Goal: Task Accomplishment & Management: Complete application form

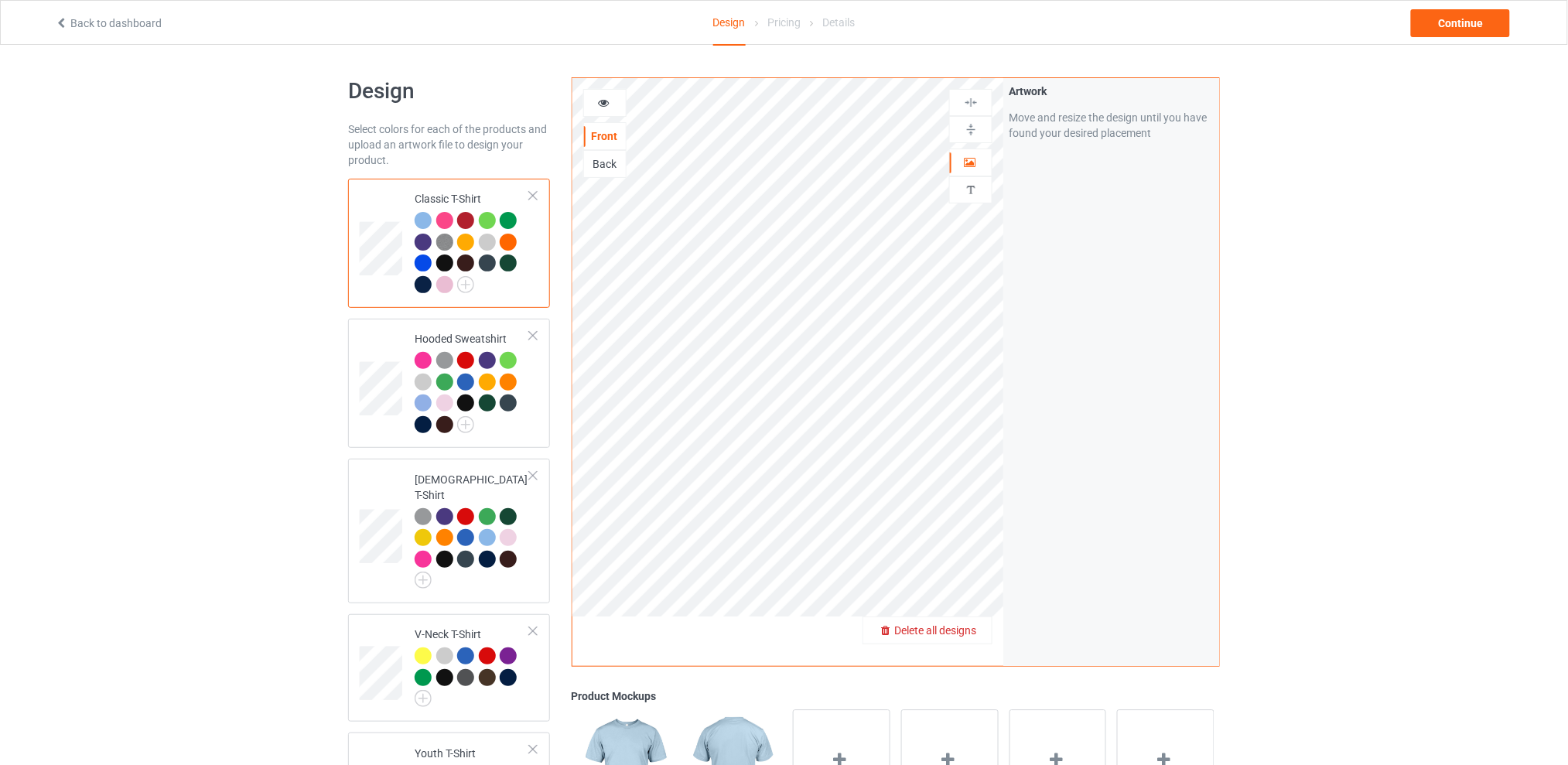
click at [965, 629] on span "Delete all designs" at bounding box center [935, 630] width 82 height 13
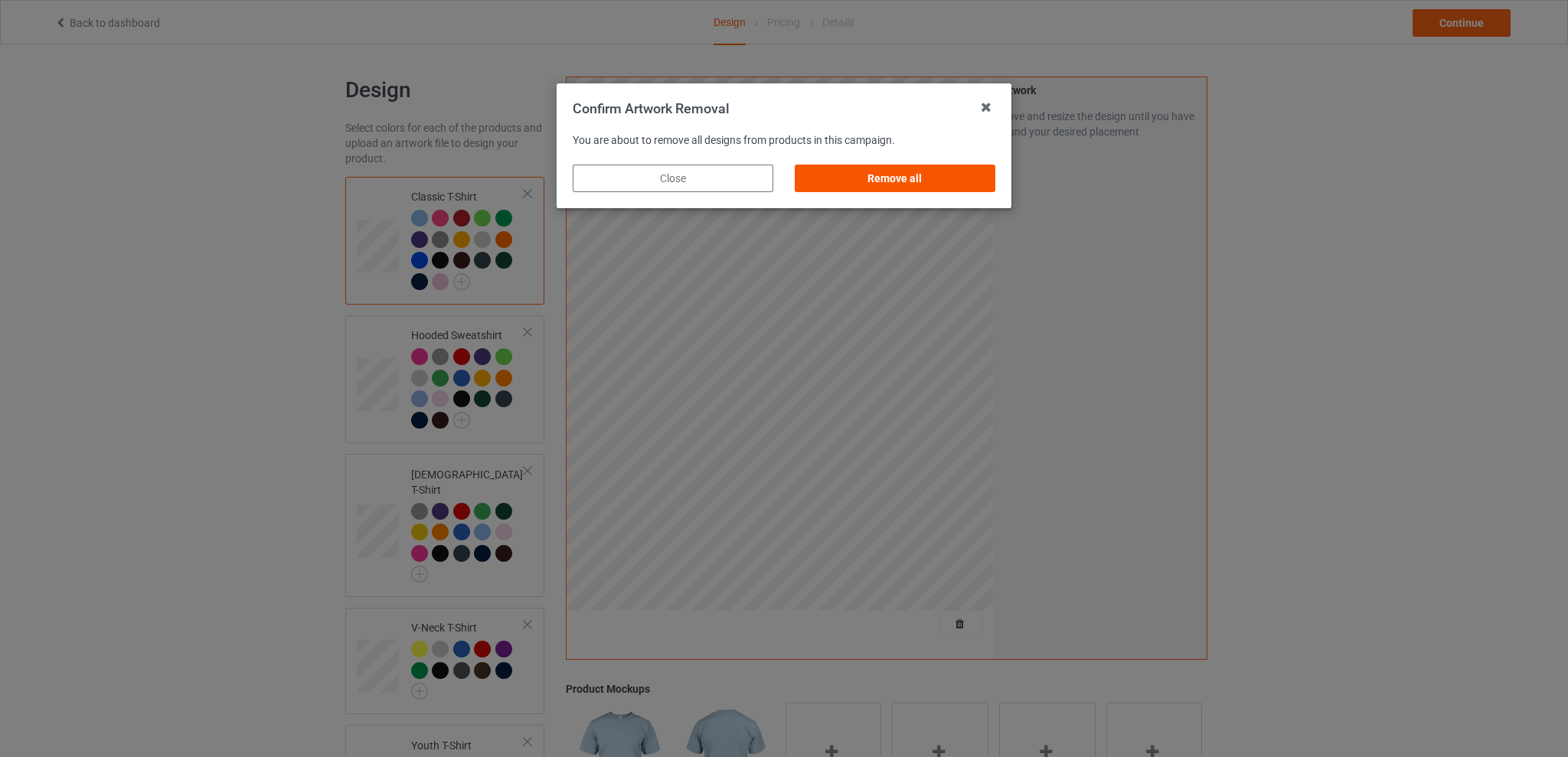
click at [871, 181] on div "Remove all" at bounding box center [895, 178] width 201 height 27
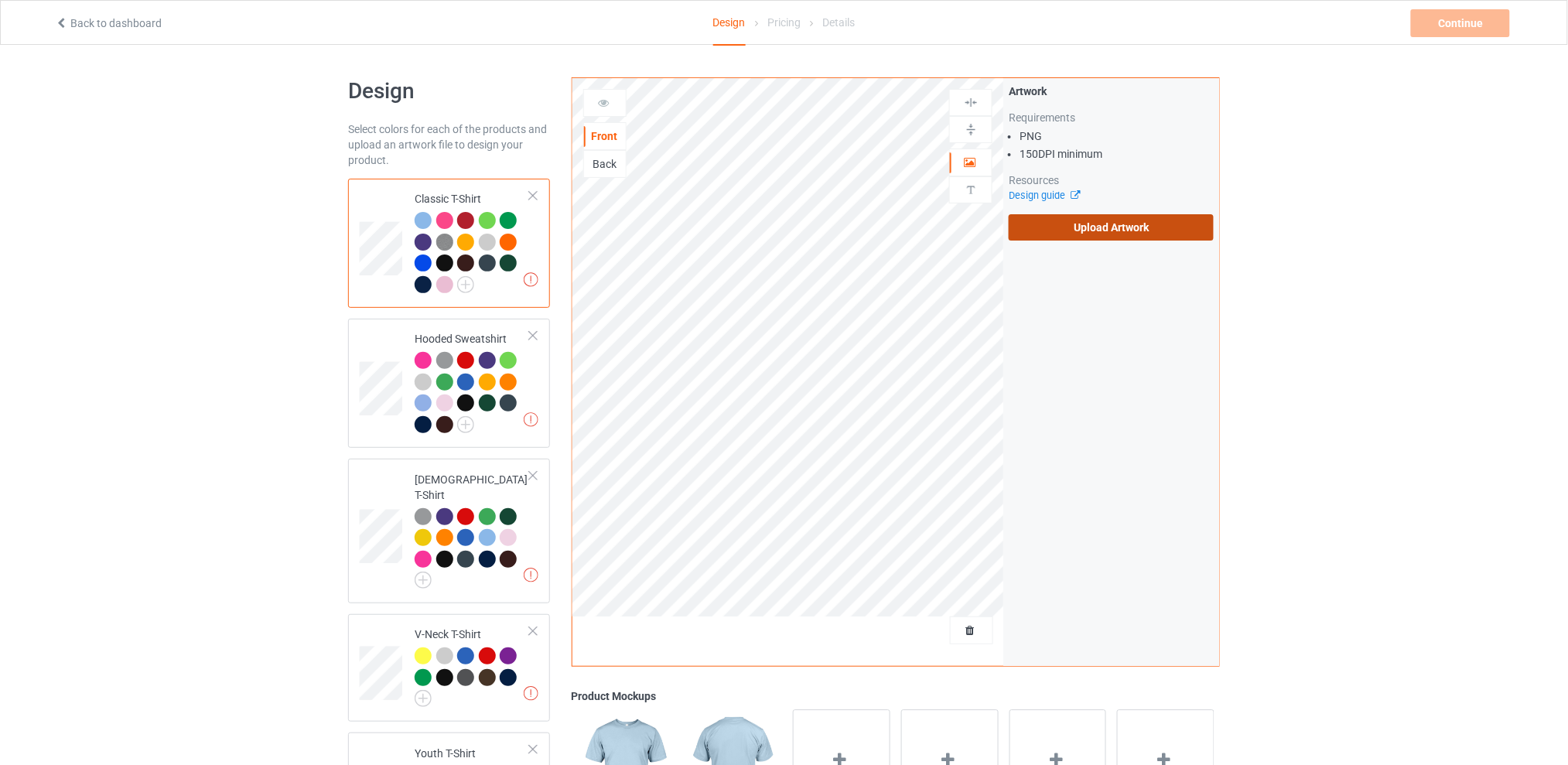
click at [1063, 227] on label "Upload Artwork" at bounding box center [1112, 227] width 205 height 27
click at [0, 0] on input "Upload Artwork" at bounding box center [0, 0] width 0 height 0
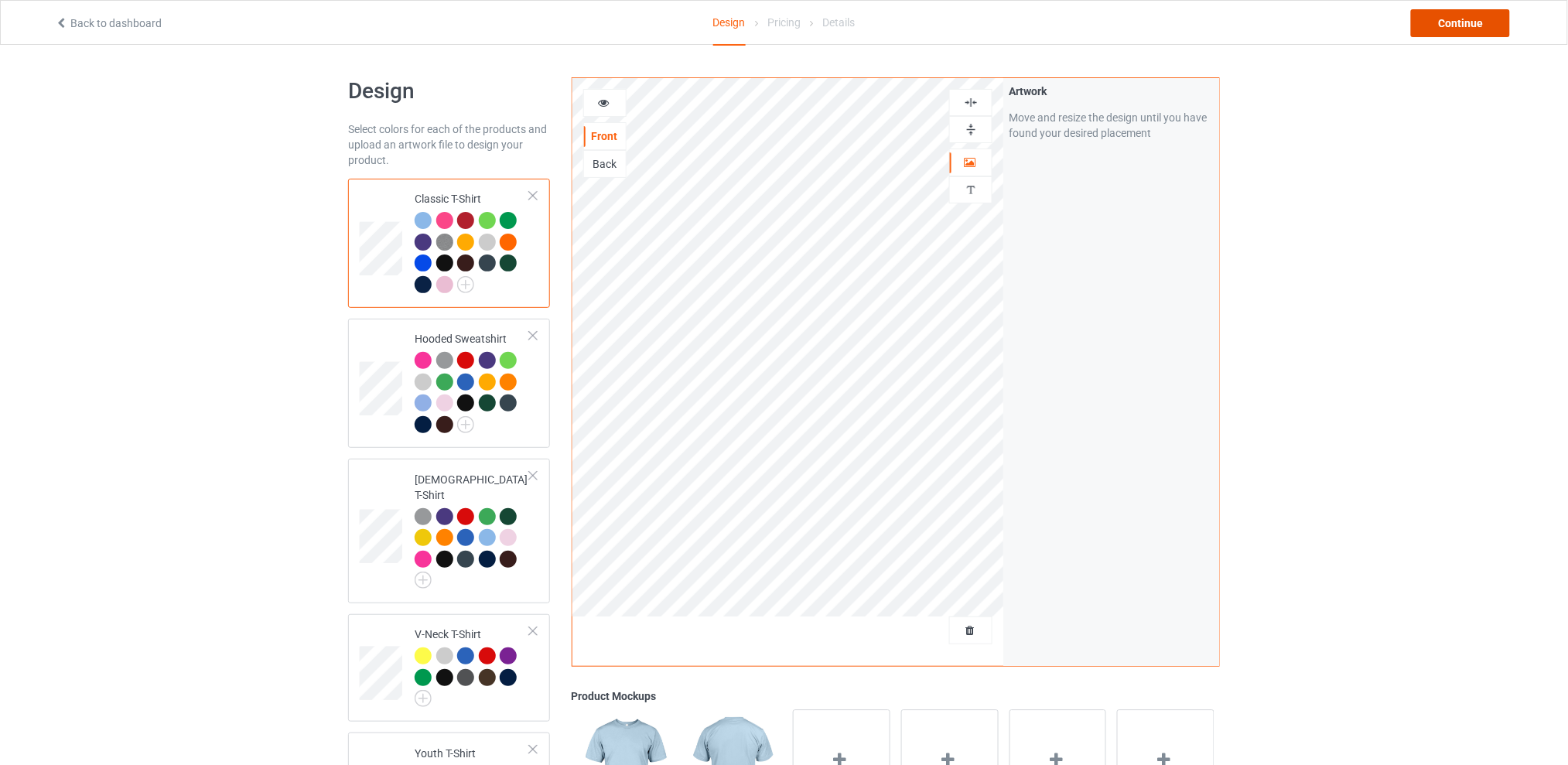
click at [1448, 17] on div "Continue" at bounding box center [1460, 23] width 99 height 27
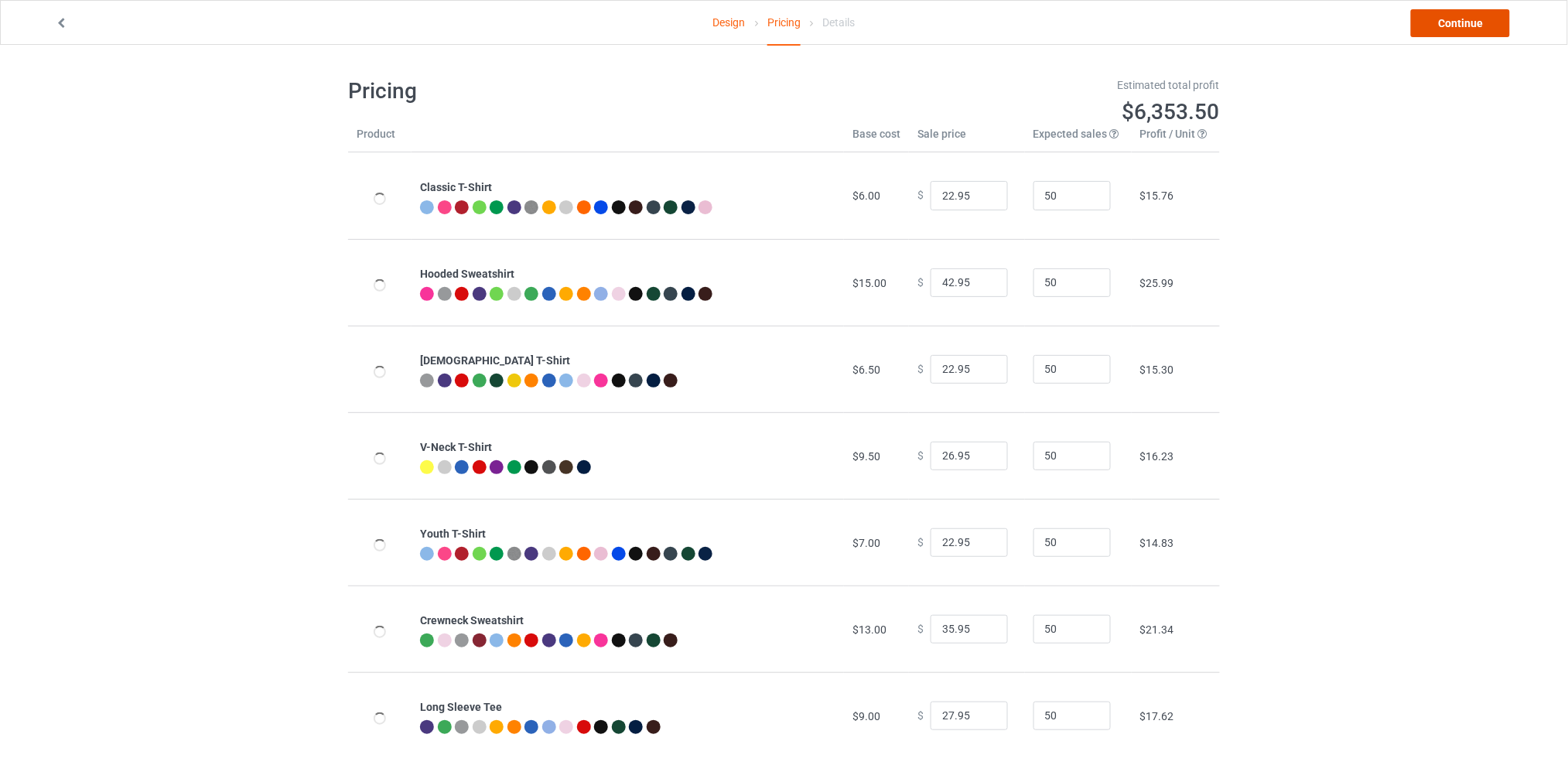
click at [1437, 20] on link "Continue" at bounding box center [1460, 23] width 99 height 27
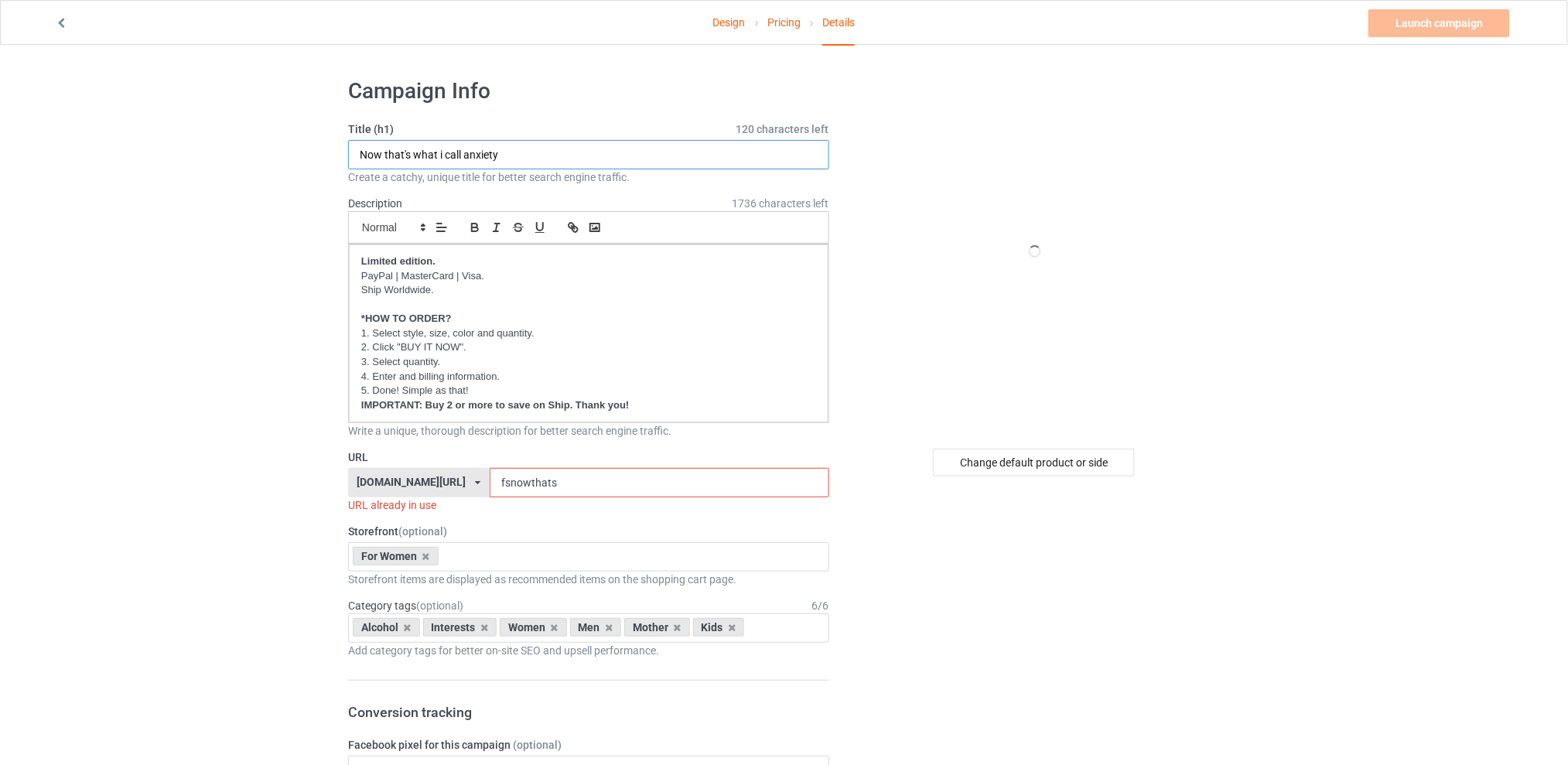
drag, startPoint x: 536, startPoint y: 155, endPoint x: 281, endPoint y: 178, distance: 256.0
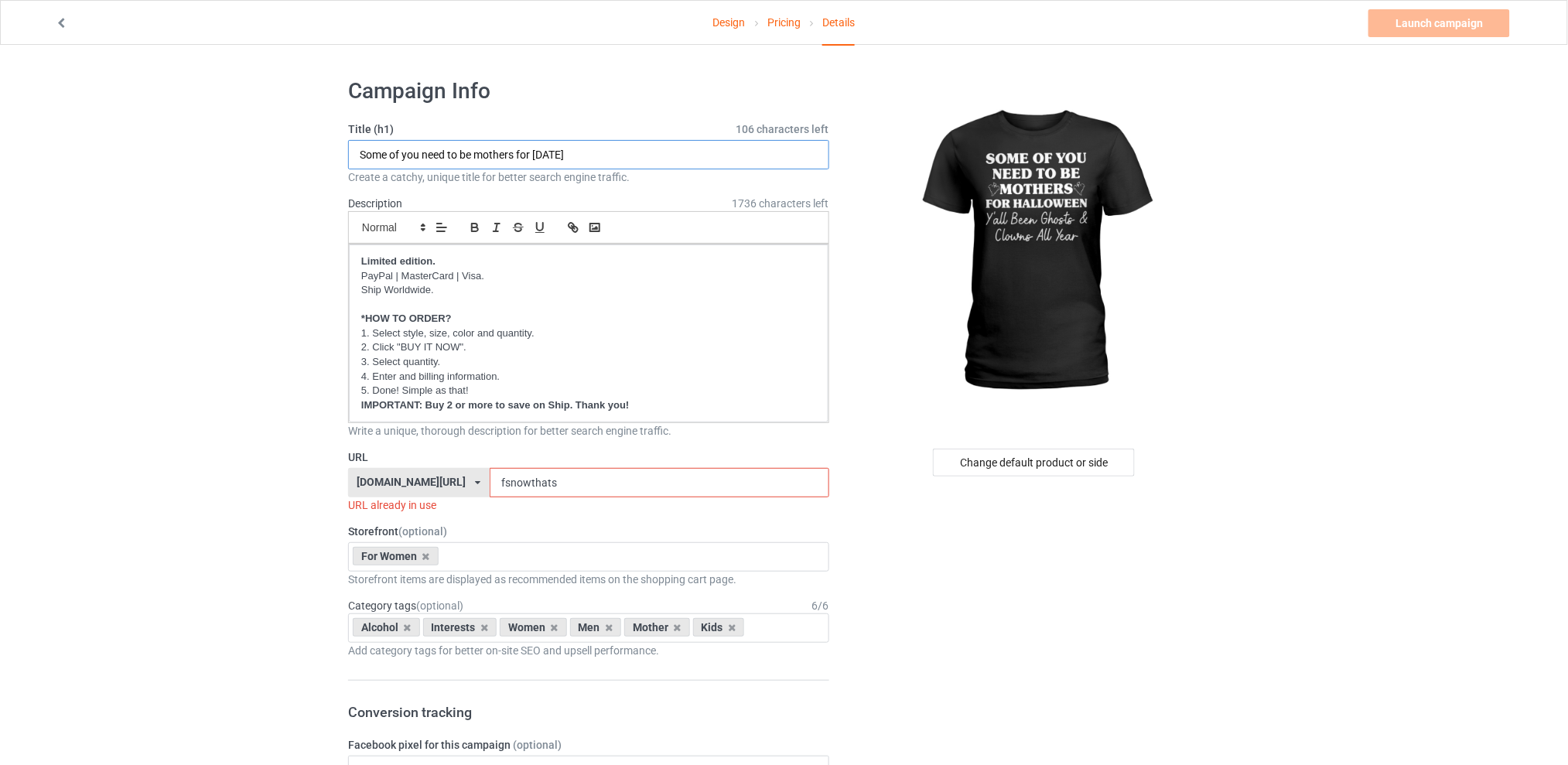
click at [543, 149] on input "Some of you need to be mothers for [DATE]" at bounding box center [589, 155] width 481 height 29
type input "Some of you need to be mothers for [DATE]"
drag, startPoint x: 595, startPoint y: 483, endPoint x: 504, endPoint y: 484, distance: 91.0
click at [504, 484] on input "fsnowthats" at bounding box center [659, 483] width 338 height 29
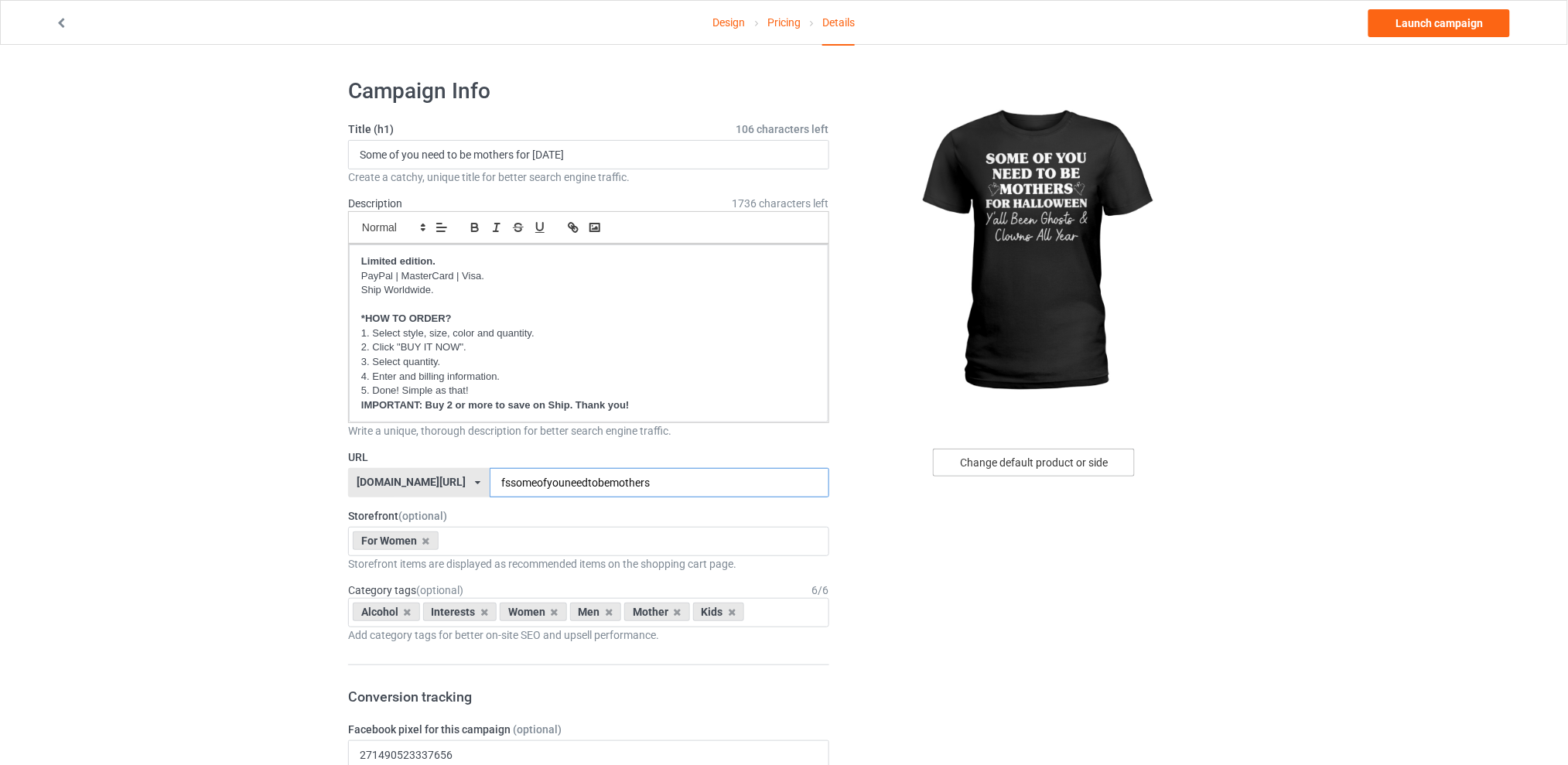
type input "fssomeofyouneedtobemothers"
click at [1029, 470] on div "Change default product or side" at bounding box center [1034, 462] width 202 height 27
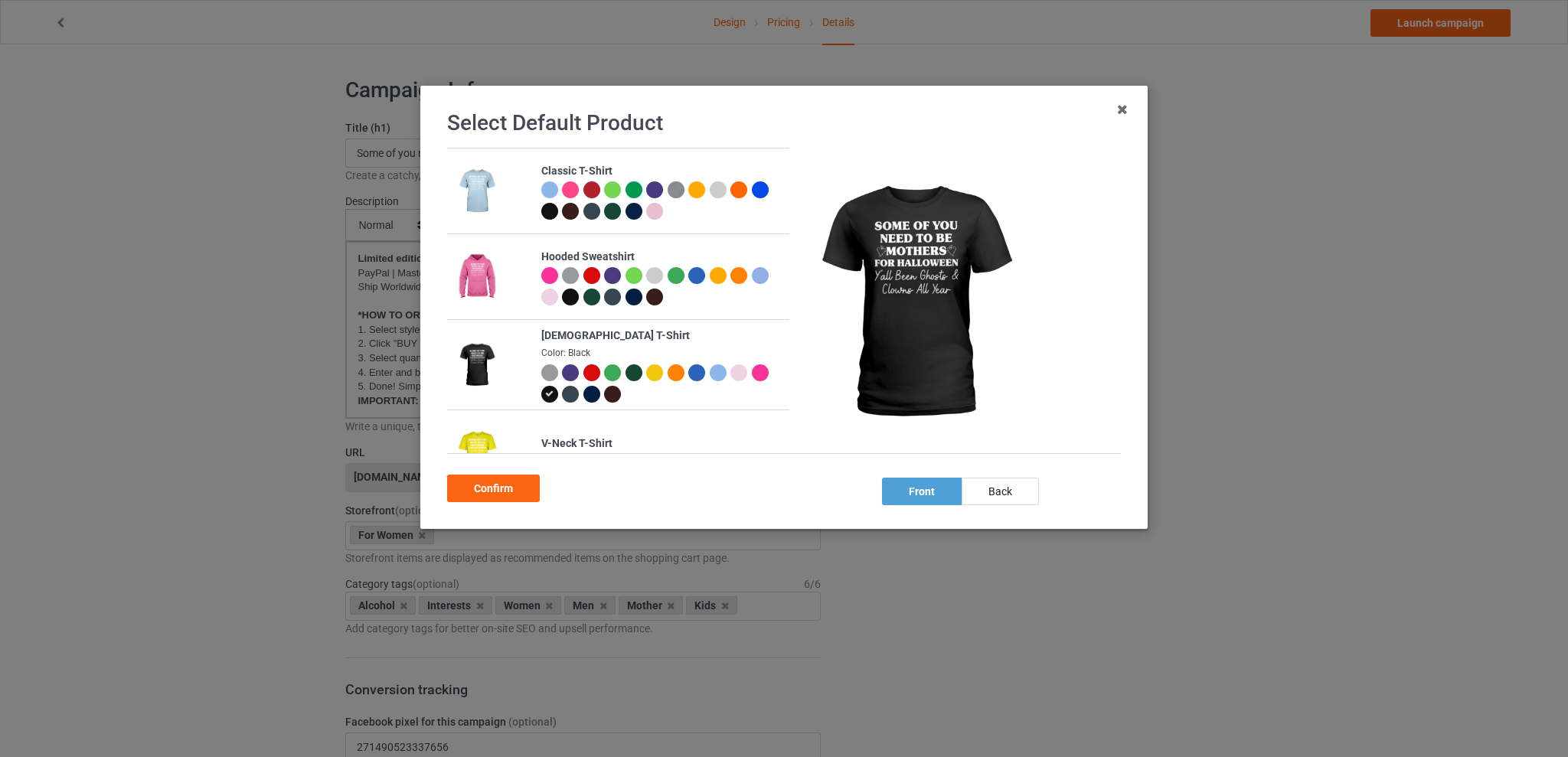
click at [588, 273] on div at bounding box center [591, 275] width 17 height 17
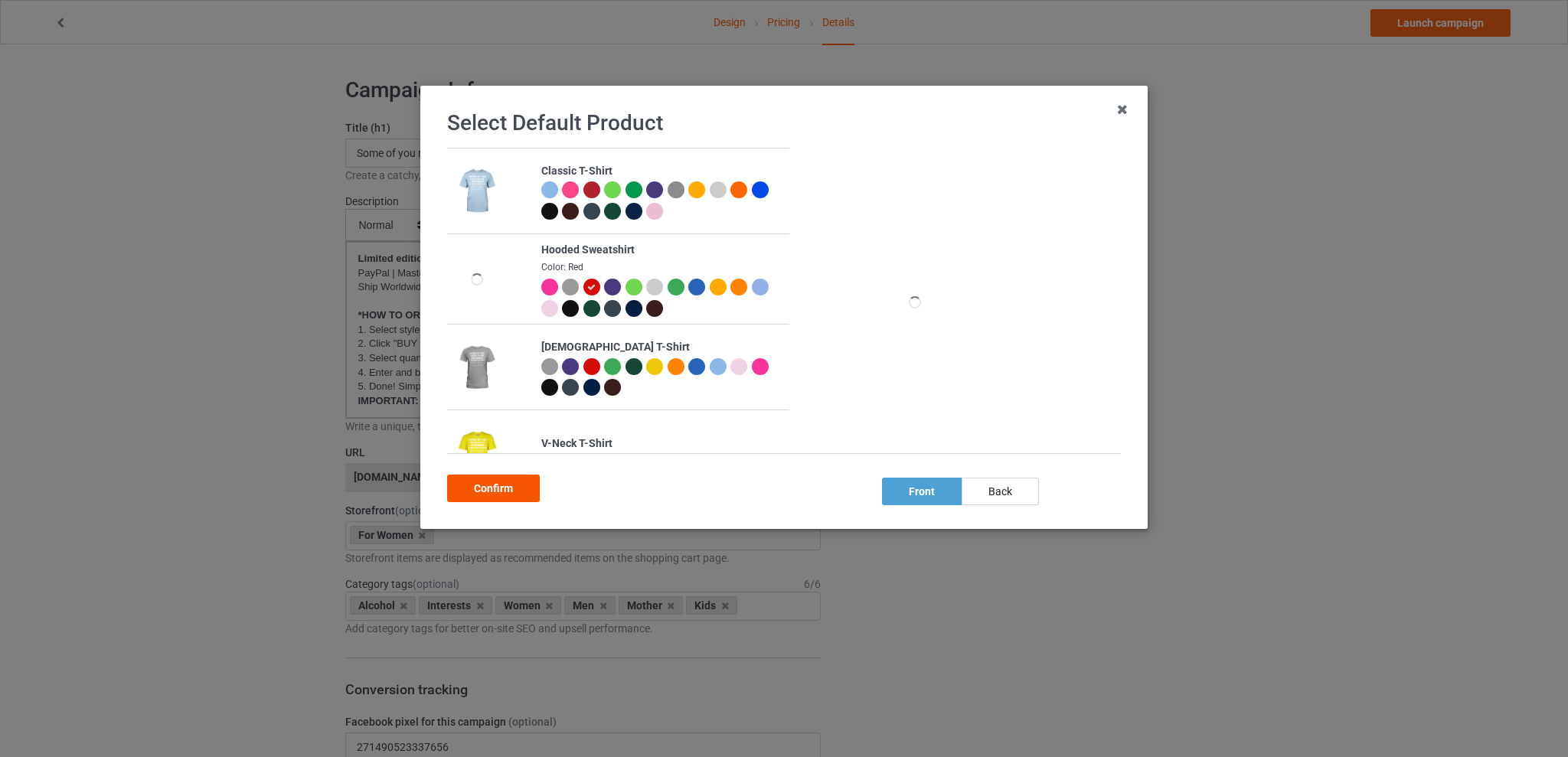
click at [482, 493] on div "Confirm" at bounding box center [493, 488] width 92 height 27
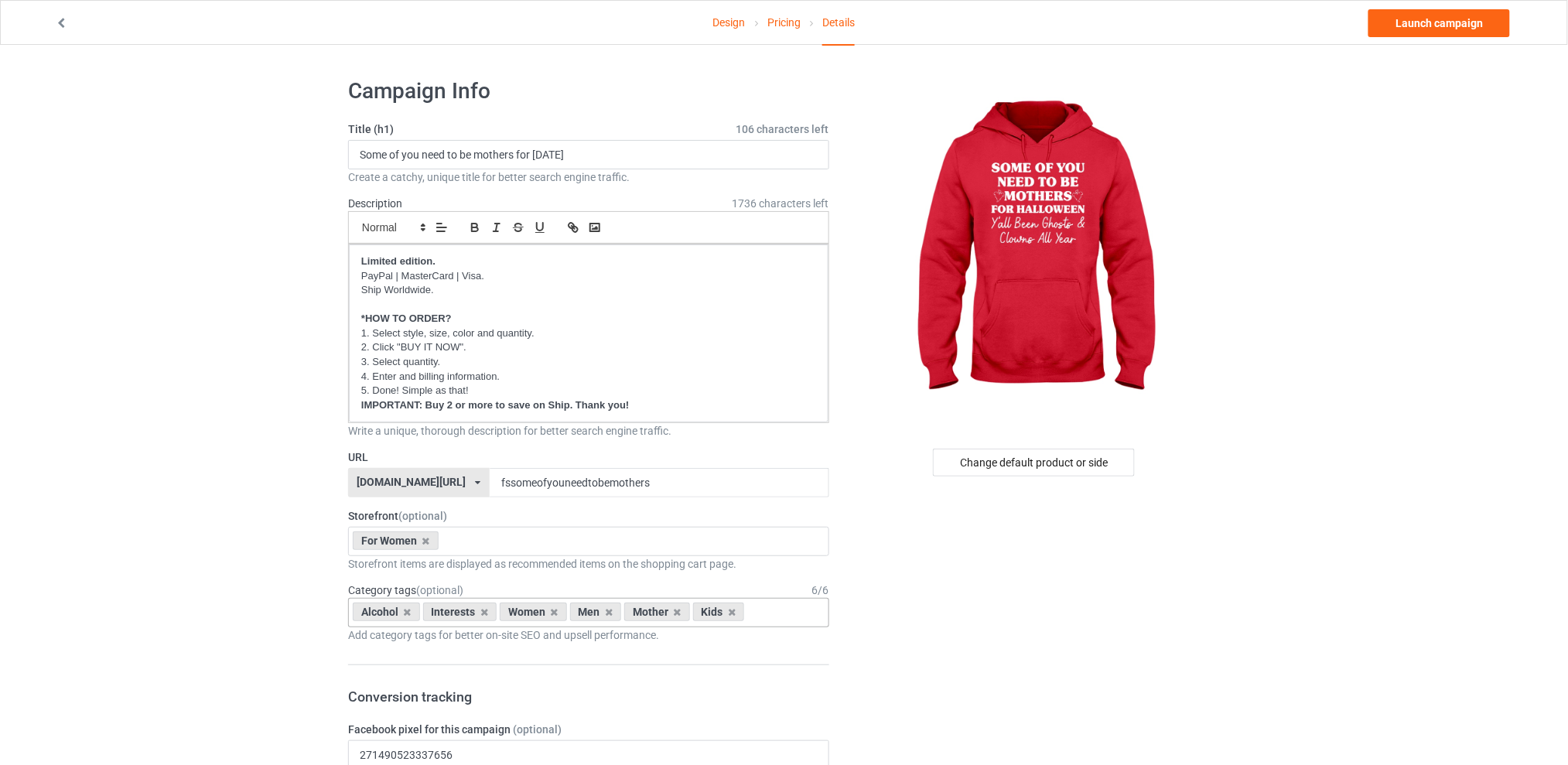
click at [403, 611] on div "Alcohol" at bounding box center [387, 612] width 68 height 18
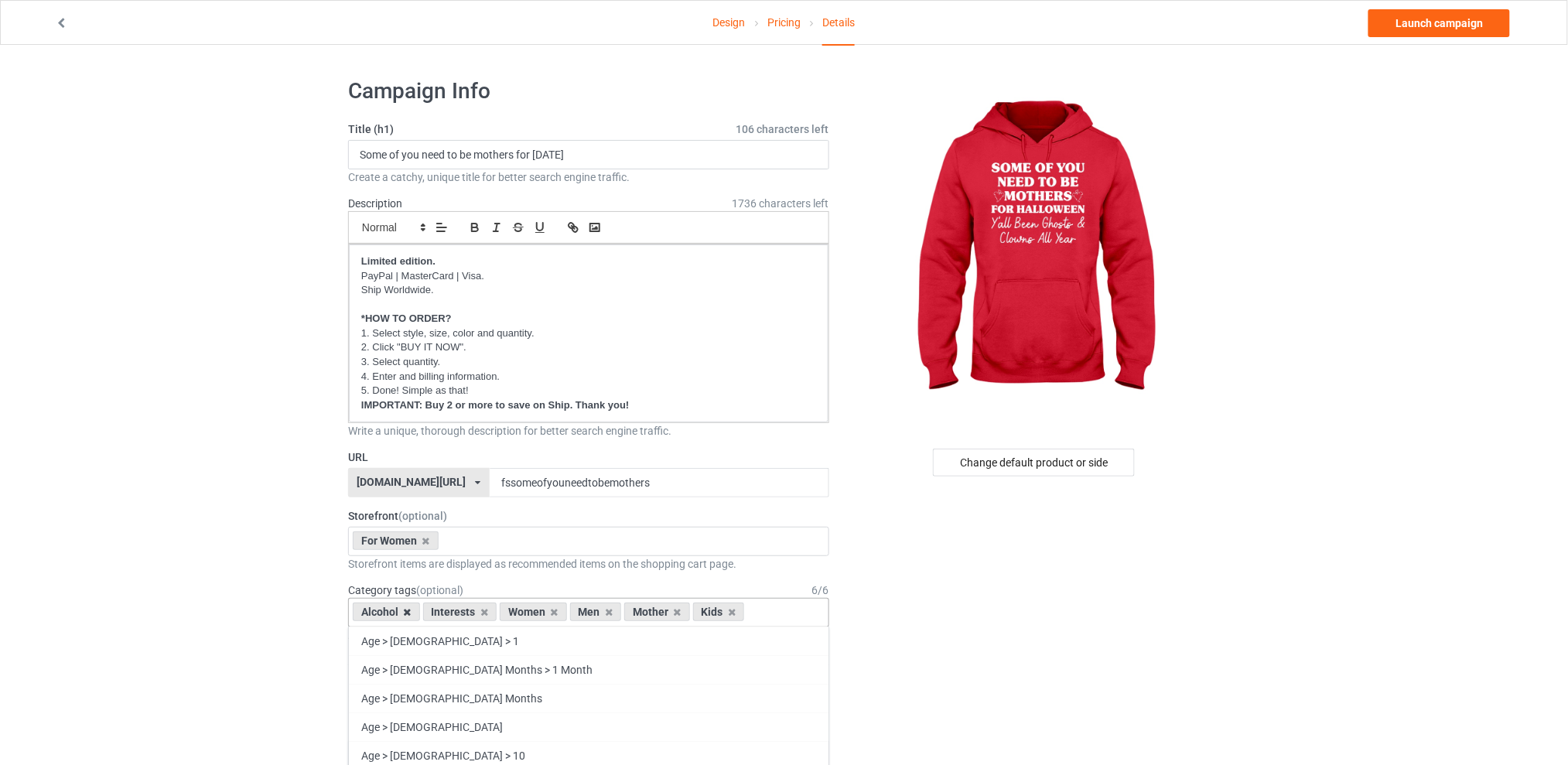
click at [411, 615] on icon at bounding box center [407, 612] width 7 height 10
click at [411, 615] on icon at bounding box center [414, 612] width 7 height 10
click at [462, 618] on icon at bounding box center [462, 612] width 7 height 10
click at [476, 614] on icon at bounding box center [476, 612] width 7 height 10
click at [459, 612] on icon at bounding box center [462, 612] width 7 height 10
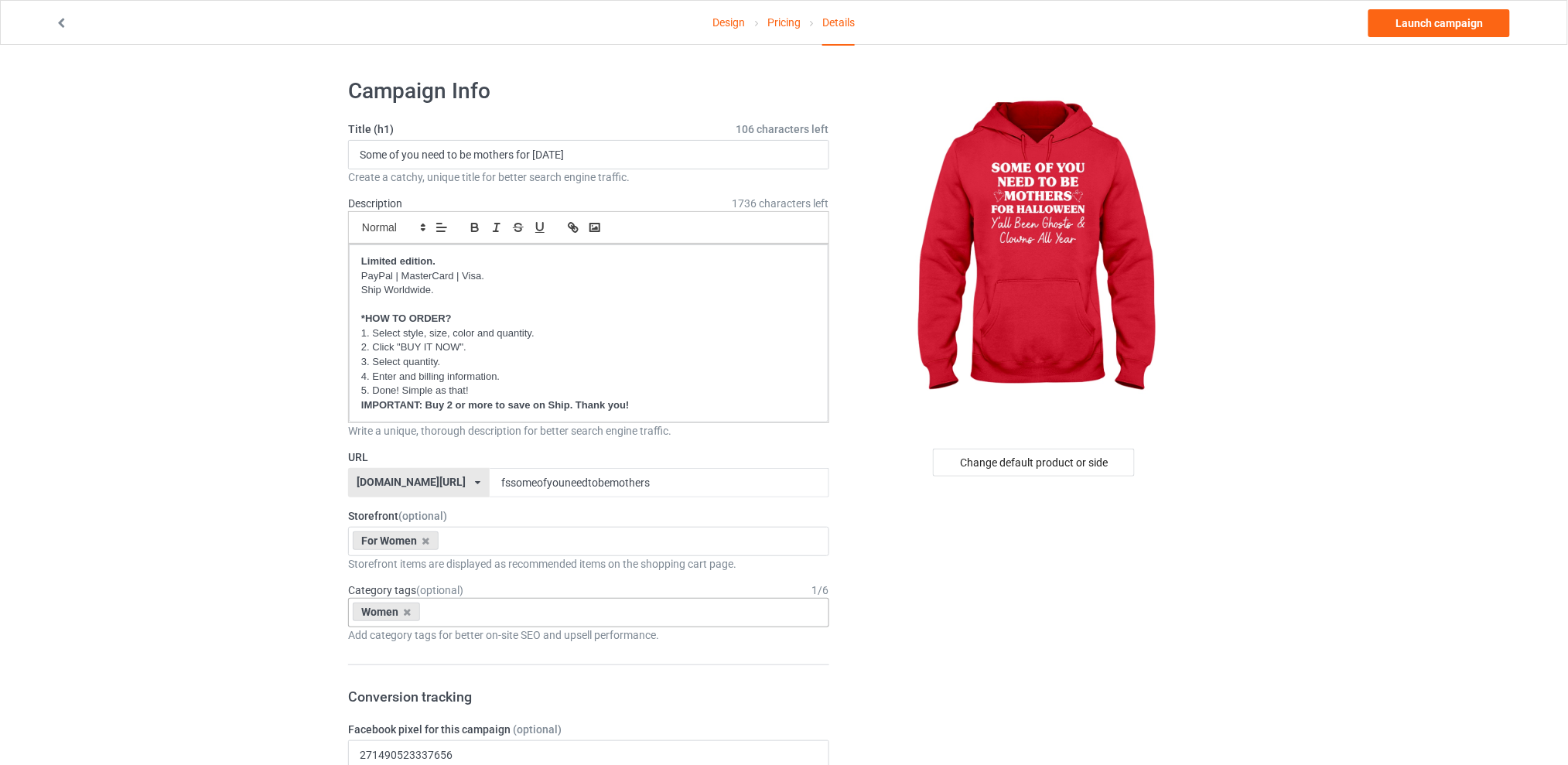
click at [731, 21] on link "Design" at bounding box center [730, 22] width 33 height 43
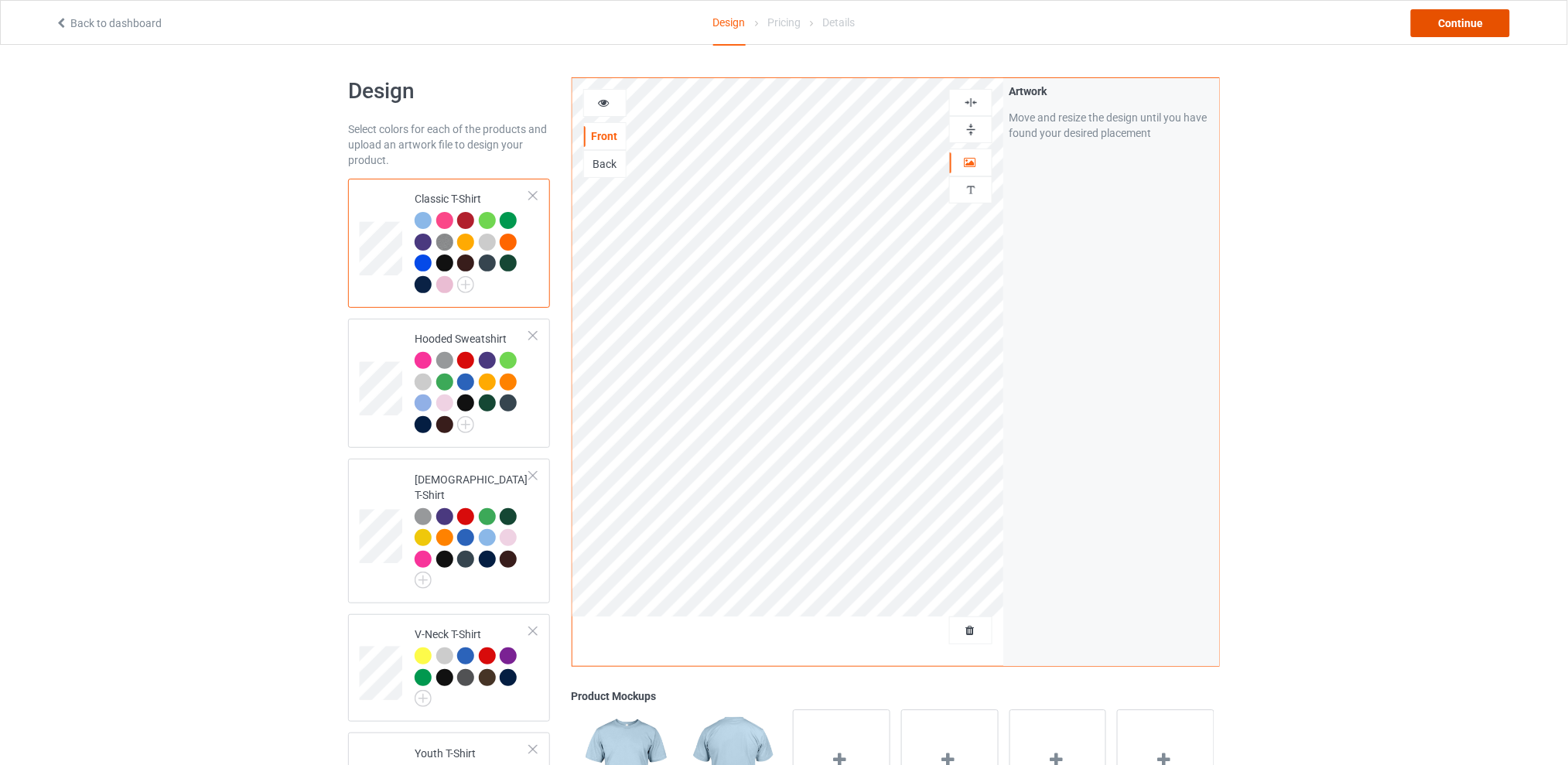
click at [1454, 30] on div "Continue" at bounding box center [1460, 23] width 99 height 27
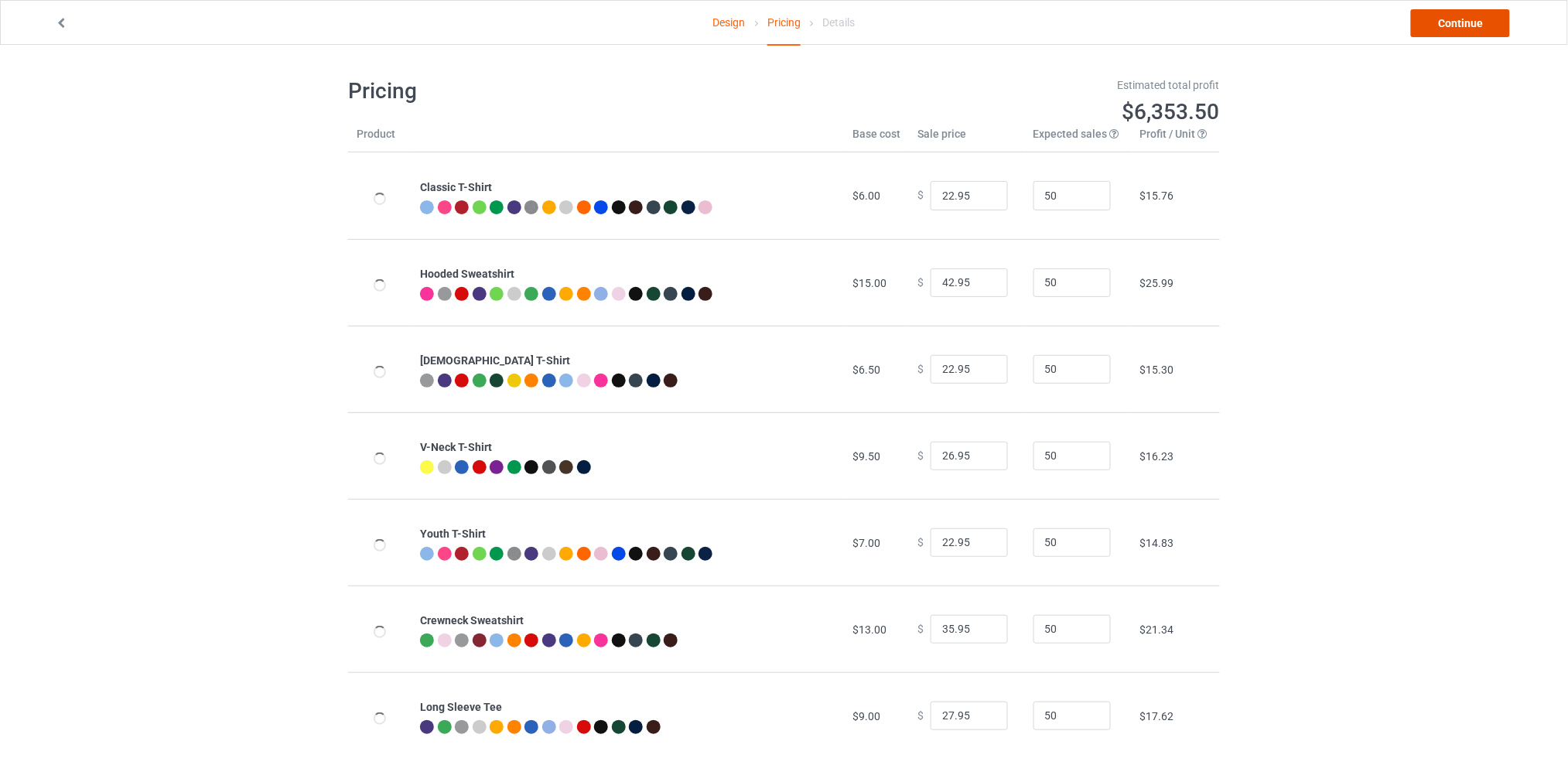
click at [1445, 30] on link "Continue" at bounding box center [1460, 23] width 99 height 27
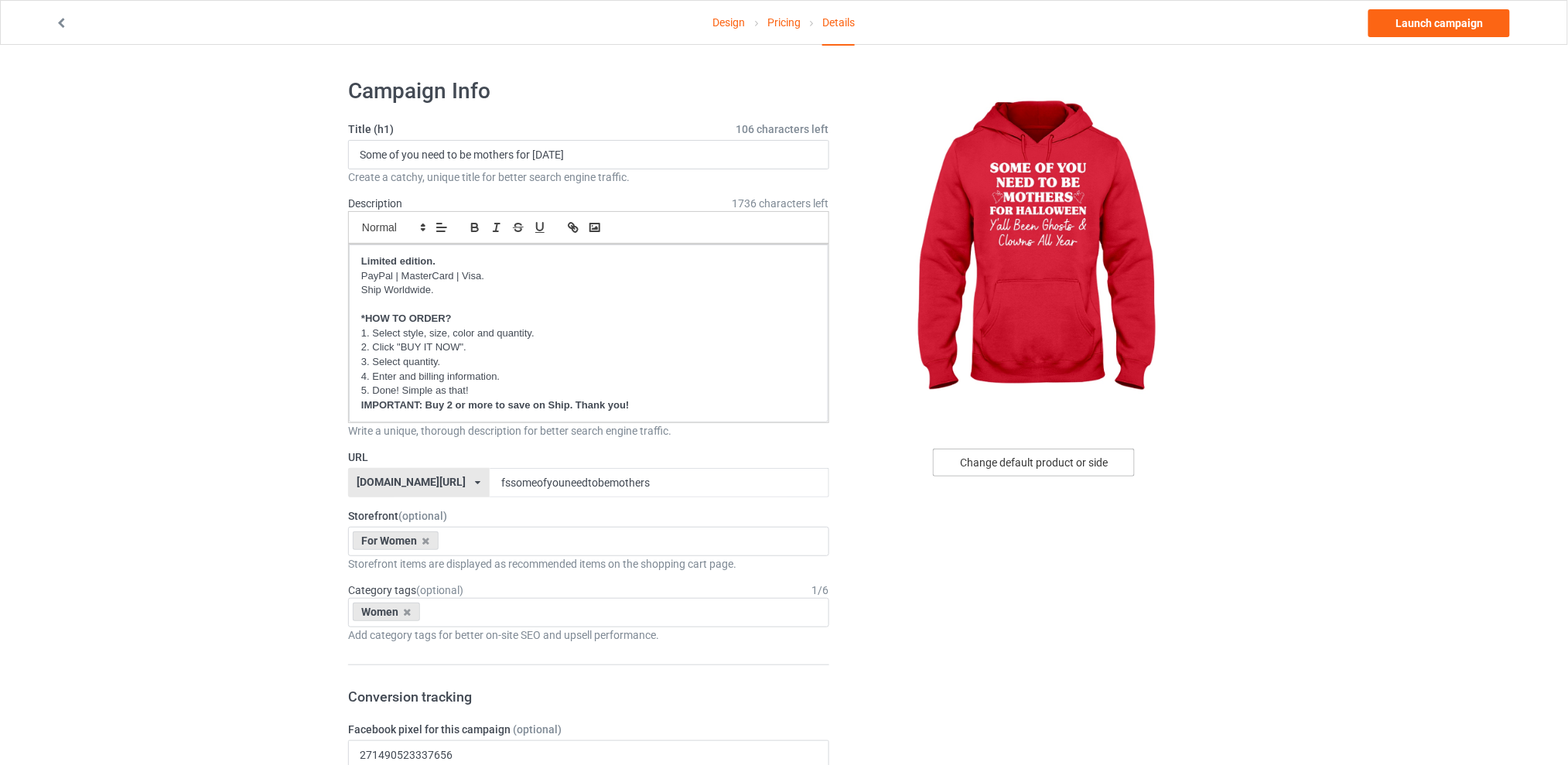
click at [1005, 452] on div "Change default product or side" at bounding box center [1034, 462] width 202 height 27
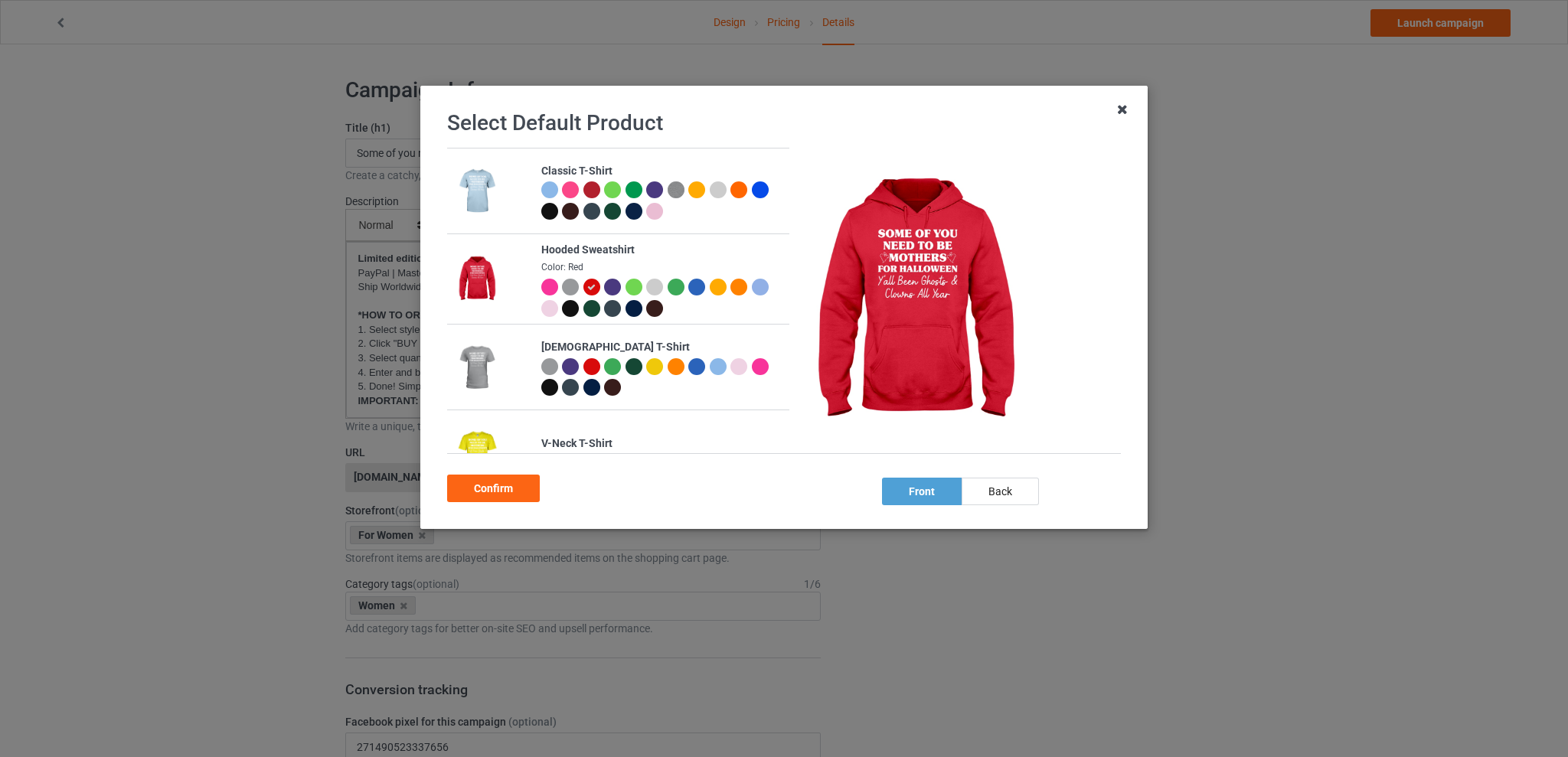
click at [1124, 103] on icon at bounding box center [1122, 109] width 24 height 24
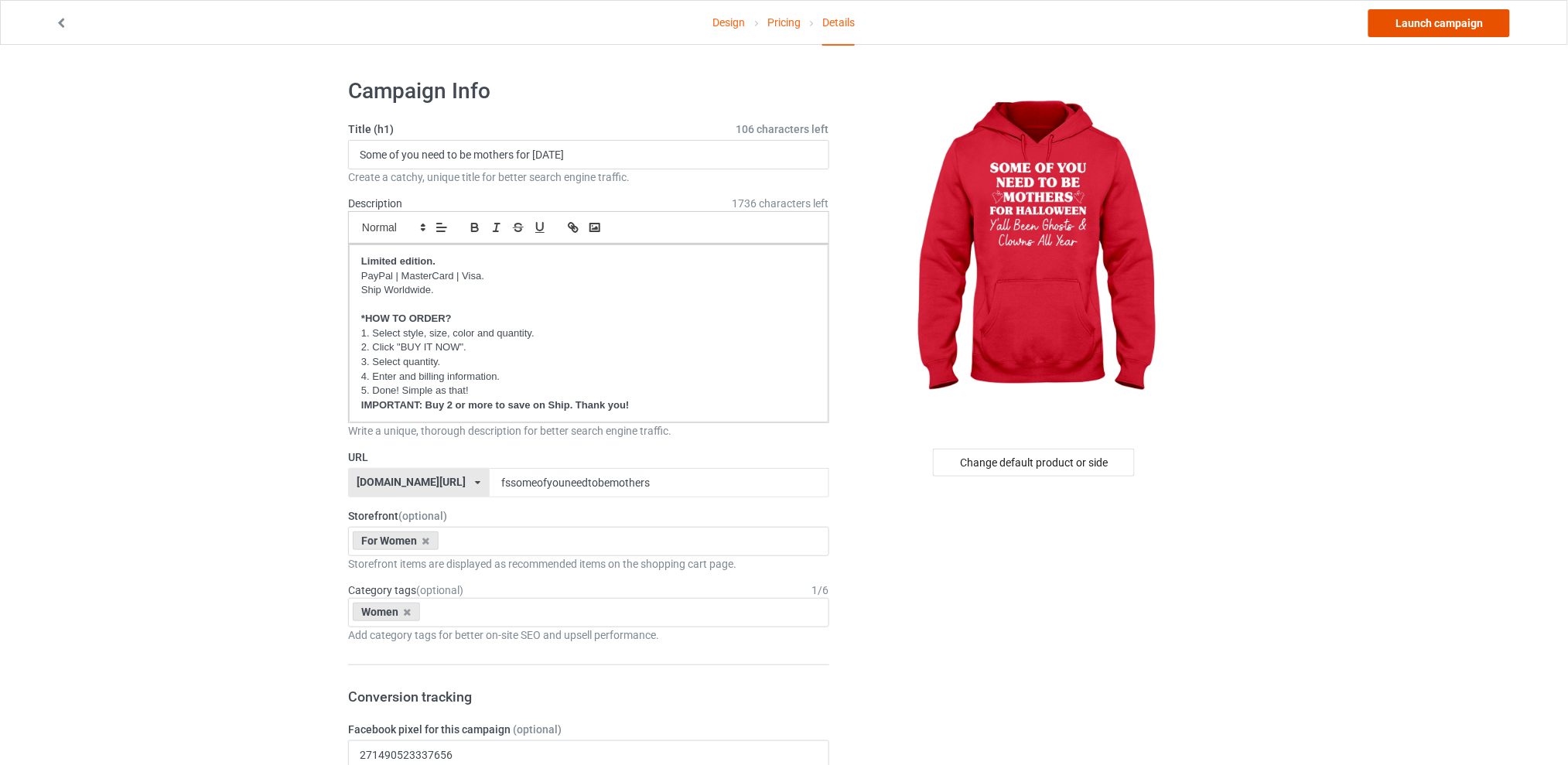
click at [1428, 23] on link "Launch campaign" at bounding box center [1439, 23] width 142 height 27
